Goal: Information Seeking & Learning: Learn about a topic

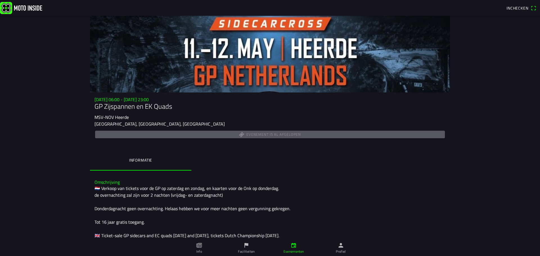
click at [0, 0] on slot "MSV-NOV Heerde" at bounding box center [0, 0] width 0 height 0
click at [241, 247] on link "Faciliteiten" at bounding box center [246, 249] width 47 height 16
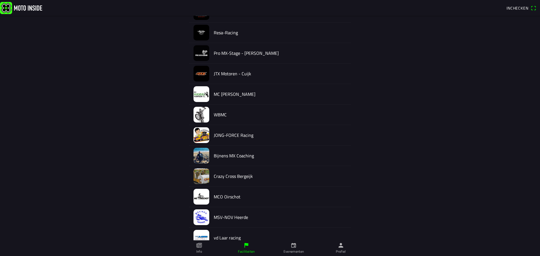
scroll to position [313, 0]
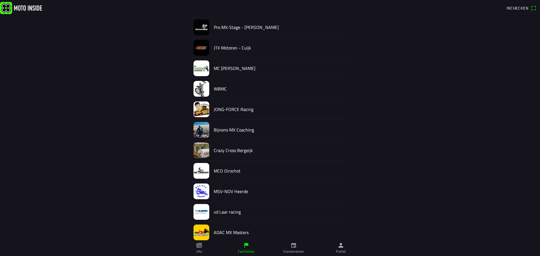
click at [229, 194] on h2 "MSV-NOV Heerde" at bounding box center [280, 191] width 133 height 5
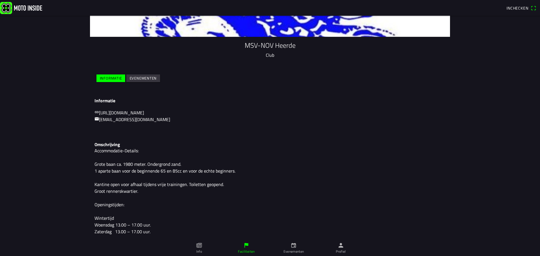
scroll to position [56, 0]
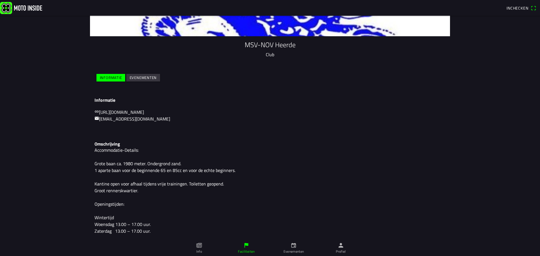
click at [0, 0] on slot "Evenementen" at bounding box center [0, 0] width 0 height 0
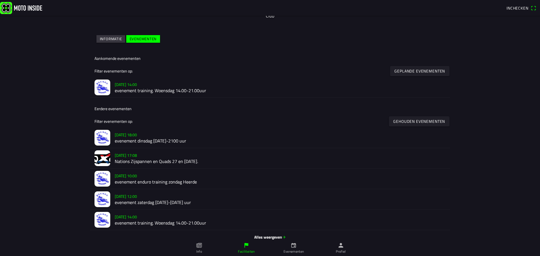
scroll to position [101, 0]
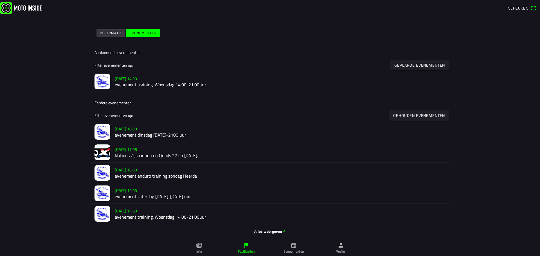
click at [0, 0] on slot "[DATE] 17:08" at bounding box center [0, 0] width 0 height 0
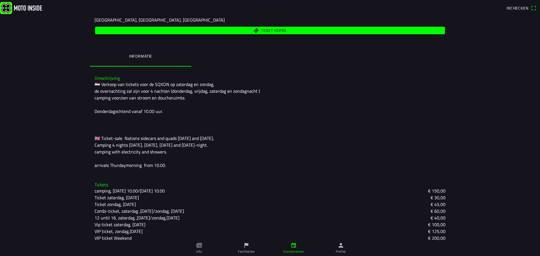
scroll to position [110, 0]
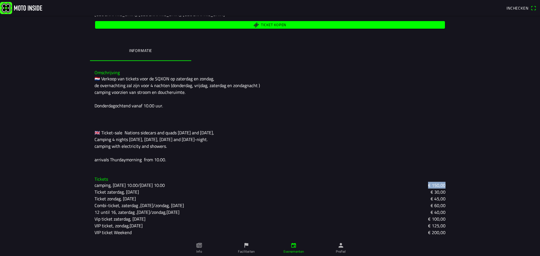
drag, startPoint x: 421, startPoint y: 186, endPoint x: 443, endPoint y: 183, distance: 22.7
click at [443, 183] on div "camping, [DATE] 10.00/[DATE] 10.00 € 150,00" at bounding box center [270, 185] width 351 height 7
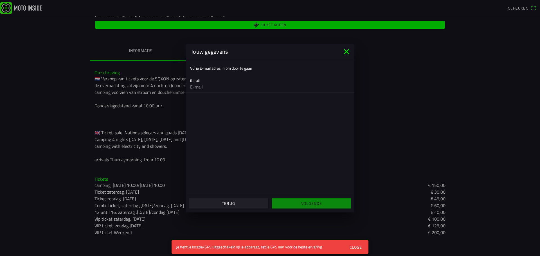
click at [347, 52] on icon "close" at bounding box center [346, 51] width 5 height 5
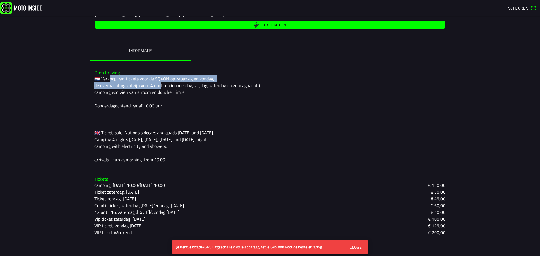
drag, startPoint x: 104, startPoint y: 81, endPoint x: 151, endPoint y: 83, distance: 46.8
click at [152, 83] on div "🇳🇱 Verkoop van tickets voor de SQXON op zaterdag en zondag, de overnachting zal…" at bounding box center [270, 119] width 351 height 88
click at [142, 87] on div "🇳🇱 Verkoop van tickets voor de SQXON op zaterdag en zondag, de overnachting zal…" at bounding box center [270, 119] width 351 height 88
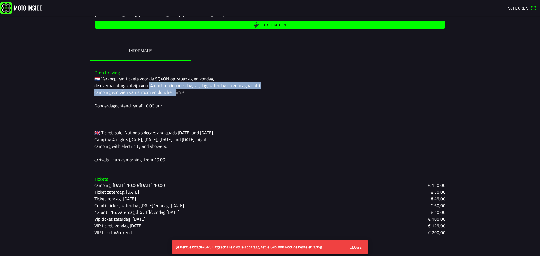
drag, startPoint x: 143, startPoint y: 87, endPoint x: 170, endPoint y: 93, distance: 27.9
click at [170, 93] on div "🇳🇱 Verkoop van tickets voor de SQXON op zaterdag en zondag, de overnachting zal…" at bounding box center [270, 119] width 351 height 88
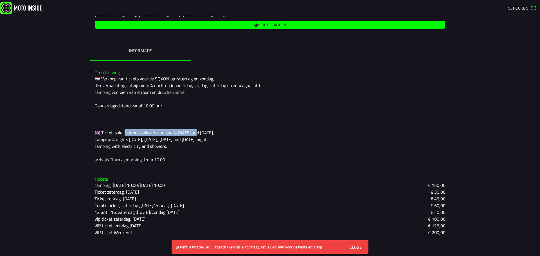
drag, startPoint x: 120, startPoint y: 133, endPoint x: 192, endPoint y: 133, distance: 71.5
click at [192, 133] on div "🇳🇱 Verkoop van tickets voor de SQXON op zaterdag en zondag, de overnachting zal…" at bounding box center [270, 119] width 351 height 88
click at [193, 132] on div "🇳🇱 Verkoop van tickets voor de SQXON op zaterdag en zondag, de overnachting zal…" at bounding box center [270, 119] width 351 height 88
click at [358, 247] on div "Close" at bounding box center [356, 248] width 12 height 6
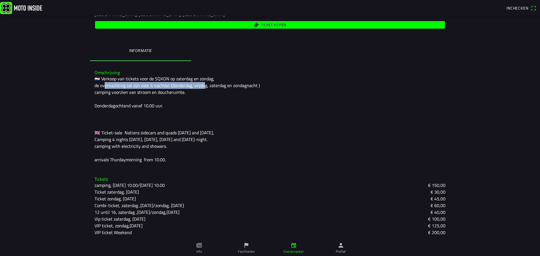
drag, startPoint x: 99, startPoint y: 83, endPoint x: 198, endPoint y: 87, distance: 98.6
click at [198, 87] on div "🇳🇱 Verkoop van tickets voor de SQXON op zaterdag en zondag, de overnachting zal…" at bounding box center [270, 119] width 351 height 88
click at [199, 86] on div "🇳🇱 Verkoop van tickets voor de SQXON op zaterdag en zondag, de overnachting zal…" at bounding box center [270, 119] width 351 height 88
click at [167, 86] on div "🇳🇱 Verkoop van tickets voor de SQXON op zaterdag en zondag, de overnachting zal…" at bounding box center [270, 119] width 351 height 88
click at [190, 85] on div "🇳🇱 Verkoop van tickets voor de SQXON op zaterdag en zondag, de overnachting zal…" at bounding box center [270, 119] width 351 height 88
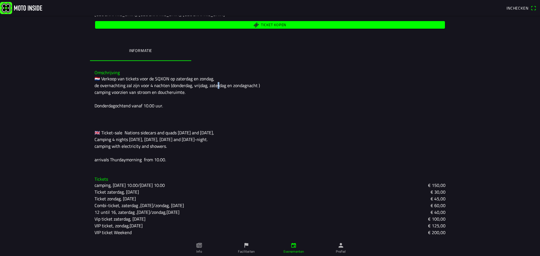
click at [212, 86] on div "🇳🇱 Verkoop van tickets voor de SQXON op zaterdag en zondag, de overnachting zal…" at bounding box center [270, 119] width 351 height 88
click at [246, 88] on div "🇳🇱 Verkoop van tickets voor de SQXON op zaterdag en zondag, de overnachting zal…" at bounding box center [270, 119] width 351 height 88
drag, startPoint x: 112, startPoint y: 77, endPoint x: 182, endPoint y: 81, distance: 70.7
click at [182, 81] on div "🇳🇱 Verkoop van tickets voor de SQXON op zaterdag en zondag, de overnachting zal…" at bounding box center [270, 119] width 351 height 88
drag, startPoint x: 113, startPoint y: 204, endPoint x: 441, endPoint y: 210, distance: 327.5
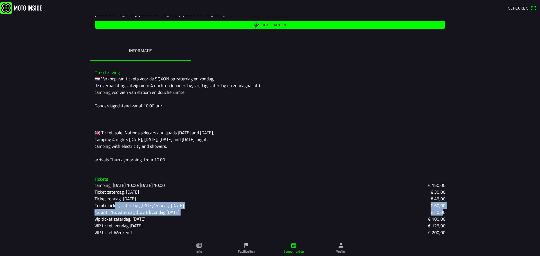
click at [441, 211] on div "camping, [DATE] 10.00/[DATE] 10.00 € 150,00 Ticket zaterdag, [DATE] € 30,00 Tic…" at bounding box center [270, 209] width 351 height 54
drag, startPoint x: 457, startPoint y: 205, endPoint x: 439, endPoint y: 203, distance: 17.8
click at [457, 205] on main "[DATE] 17:08 - [DATE] 10:00 Nations Zijspannen en Quads 27 en [DATE]. MSV-NOV H…" at bounding box center [270, 136] width 540 height 241
click at [154, 133] on div "🇳🇱 Verkoop van tickets voor de SQXON op zaterdag en zondag, de overnachting zal…" at bounding box center [270, 119] width 351 height 88
drag, startPoint x: 85, startPoint y: 204, endPoint x: 447, endPoint y: 205, distance: 362.0
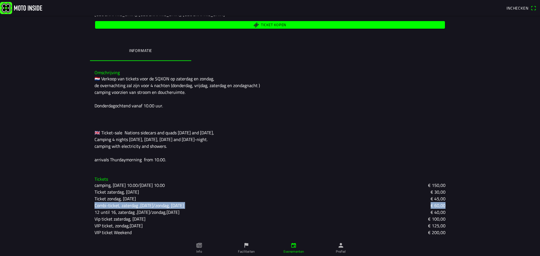
click at [447, 205] on main "[DATE] 17:08 - [DATE] 10:00 Nations Zijspannen en Quads 27 en [DATE]. MSV-NOV H…" at bounding box center [270, 136] width 540 height 241
click at [157, 140] on div "🇳🇱 Verkoop van tickets voor de SQXON op zaterdag en zondag, de overnachting zal…" at bounding box center [270, 119] width 351 height 88
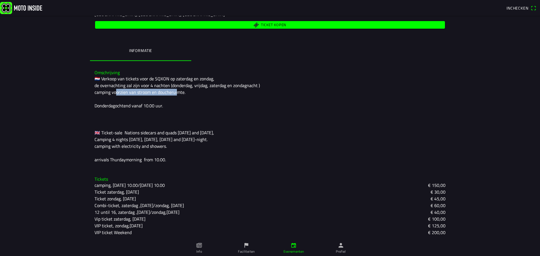
drag, startPoint x: 114, startPoint y: 92, endPoint x: 173, endPoint y: 93, distance: 58.8
click at [173, 93] on div "🇳🇱 Verkoop van tickets voor de SQXON op zaterdag en zondag, de overnachting zal…" at bounding box center [270, 119] width 351 height 88
click at [175, 93] on div "🇳🇱 Verkoop van tickets voor de SQXON op zaterdag en zondag, de overnachting zal…" at bounding box center [270, 119] width 351 height 88
click at [177, 92] on div "🇳🇱 Verkoop van tickets voor de SQXON op zaterdag en zondag, de overnachting zal…" at bounding box center [270, 119] width 351 height 88
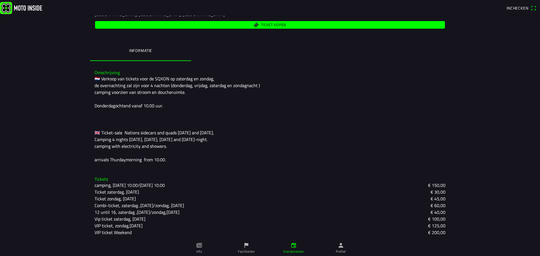
click at [181, 92] on div "🇳🇱 Verkoop van tickets voor de SQXON op zaterdag en zondag, de overnachting zal…" at bounding box center [270, 119] width 351 height 88
drag, startPoint x: 117, startPoint y: 107, endPoint x: 162, endPoint y: 107, distance: 44.8
click at [162, 107] on div "🇳🇱 Verkoop van tickets voor de SQXON op zaterdag en zondag, de overnachting zal…" at bounding box center [270, 119] width 351 height 88
drag, startPoint x: 158, startPoint y: 88, endPoint x: 233, endPoint y: 86, distance: 75.7
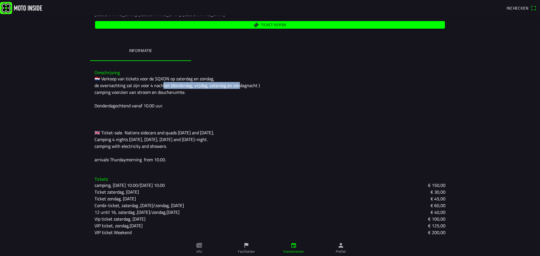
click at [233, 86] on div "🇳🇱 Verkoop van tickets voor de SQXON op zaterdag en zondag, de overnachting zal…" at bounding box center [270, 119] width 351 height 88
click at [180, 84] on div "🇳🇱 Verkoop van tickets voor de SQXON op zaterdag en zondag, de overnachting zal…" at bounding box center [270, 119] width 351 height 88
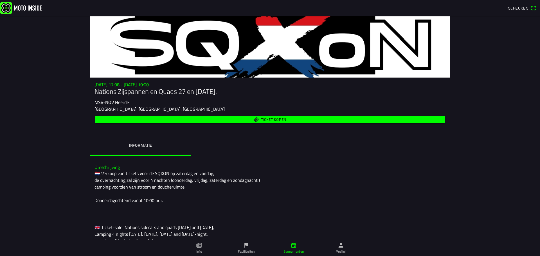
scroll to position [0, 0]
